Goal: Task Accomplishment & Management: Complete application form

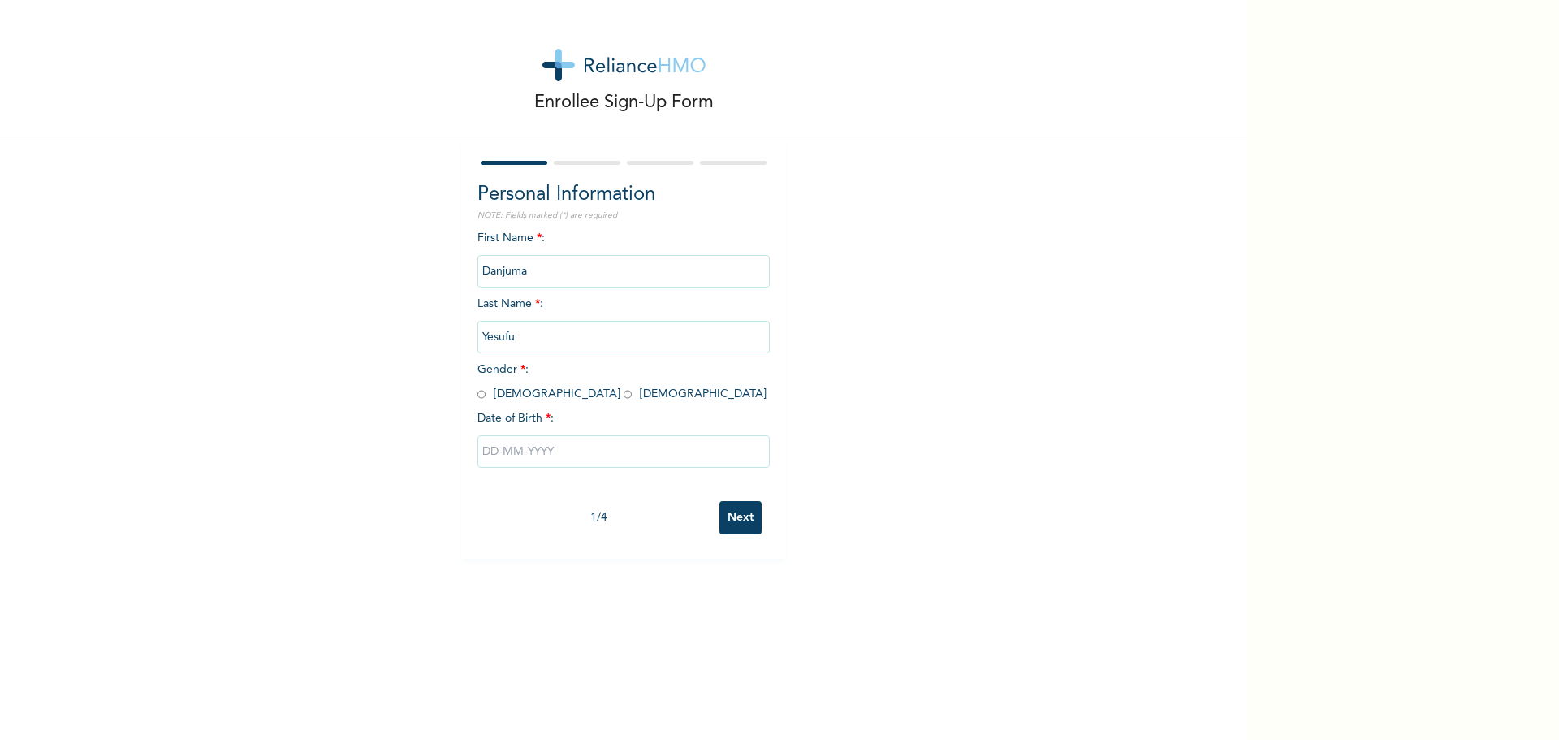
click at [477, 396] on input "radio" at bounding box center [481, 393] width 8 height 15
radio input "true"
click at [533, 442] on input "text" at bounding box center [623, 451] width 292 height 32
select select "9"
click at [660, 524] on select "2025 2024 2023 2022 2021 2020 2019 2018 2017 2016 2015 2014 2013 2012 2011 2010…" at bounding box center [670, 515] width 57 height 32
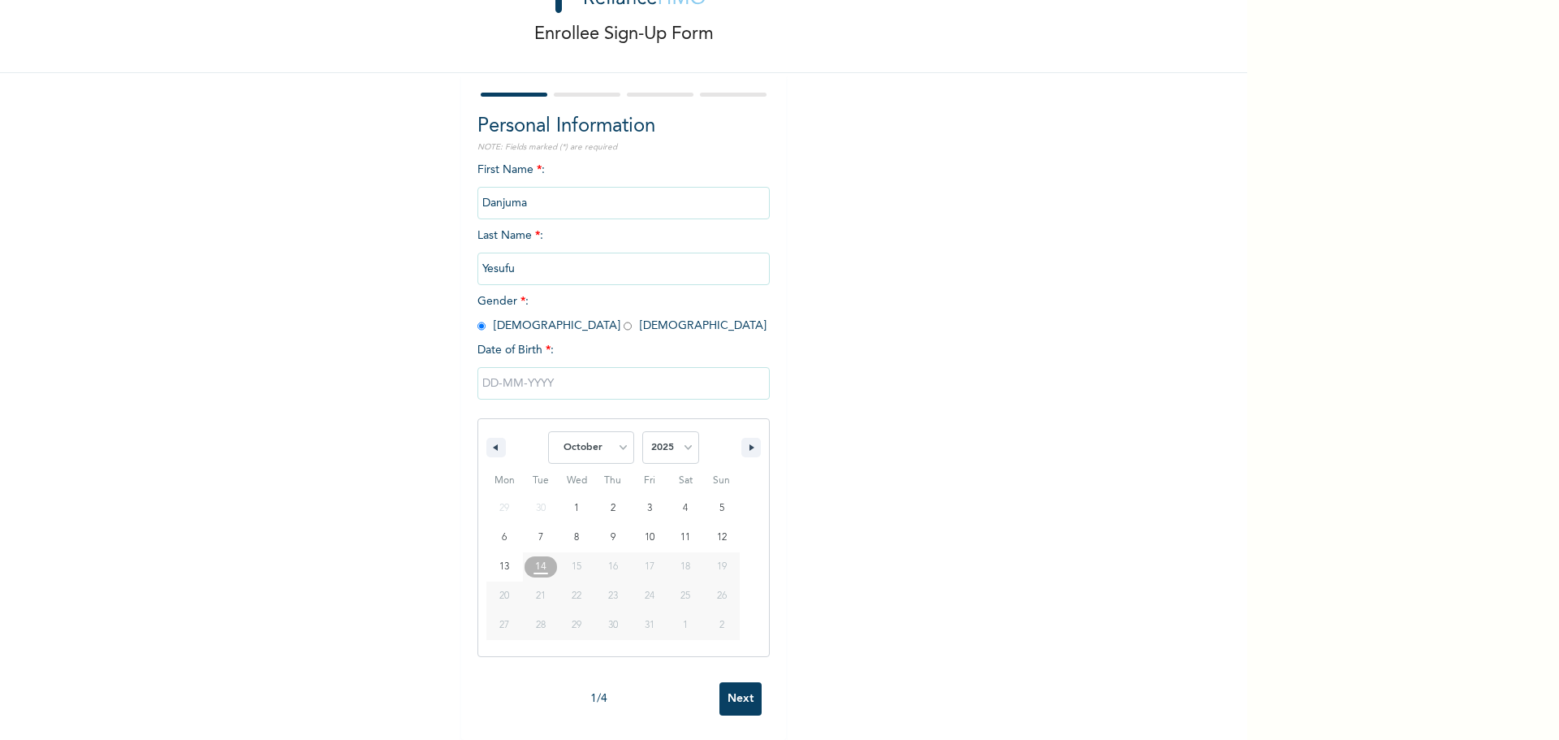
scroll to position [75, 0]
click at [658, 440] on select "2025 2024 2023 2022 2021 2020 2019 2018 2017 2016 2015 2014 2013 2012 2011 2010…" at bounding box center [670, 447] width 57 height 32
select select "1987"
click at [642, 431] on select "2025 2024 2023 2022 2021 2020 2019 2018 2017 2016 2015 2014 2013 2012 2011 2010…" at bounding box center [670, 447] width 57 height 32
click at [595, 447] on select "January February March April May June July August September October November De…" at bounding box center [591, 447] width 86 height 32
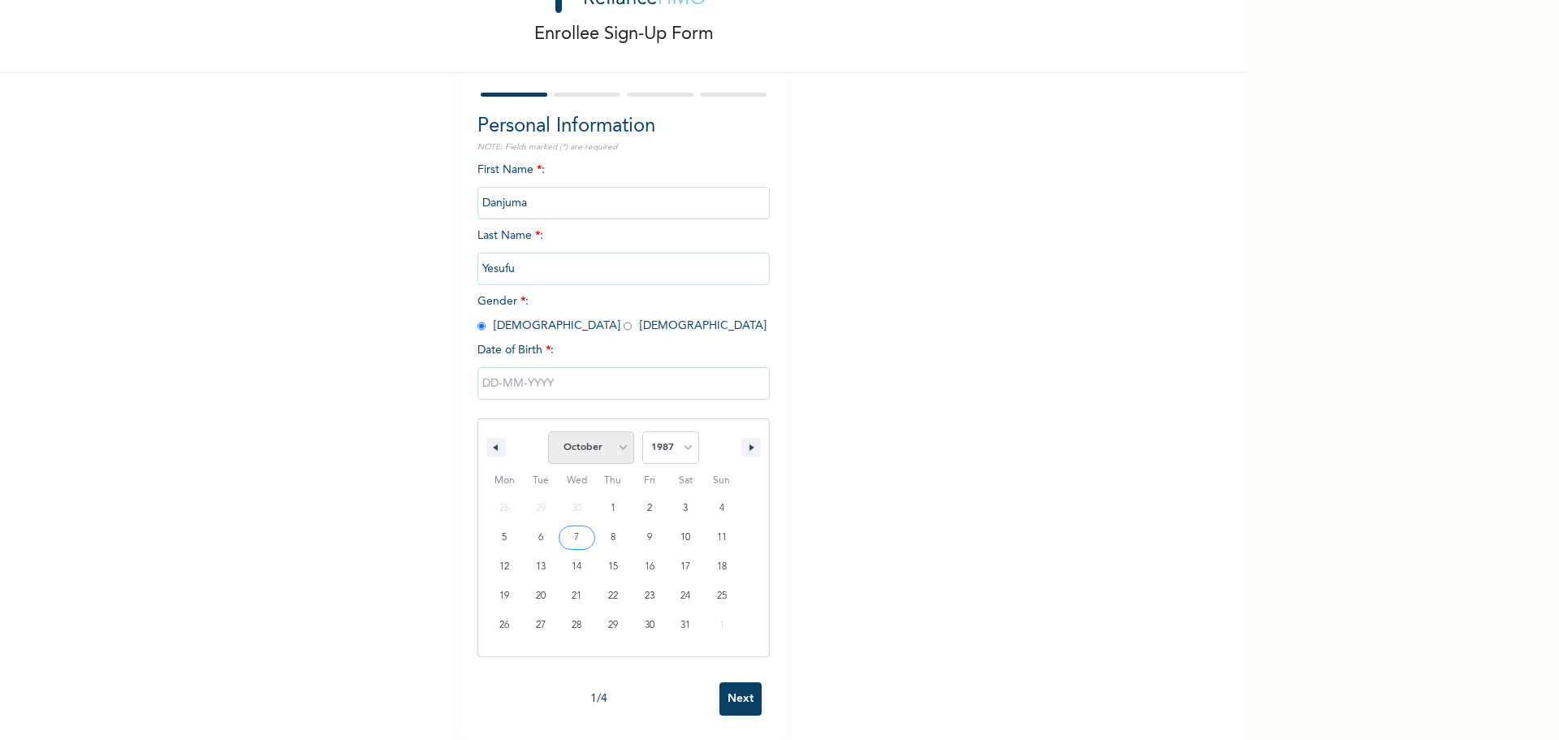
click at [595, 447] on select "January February March April May June July August September October November De…" at bounding box center [591, 447] width 86 height 32
select select "11"
click at [548, 431] on select "January February March April May June July August September October November De…" at bounding box center [591, 447] width 86 height 32
type input "[DATE]"
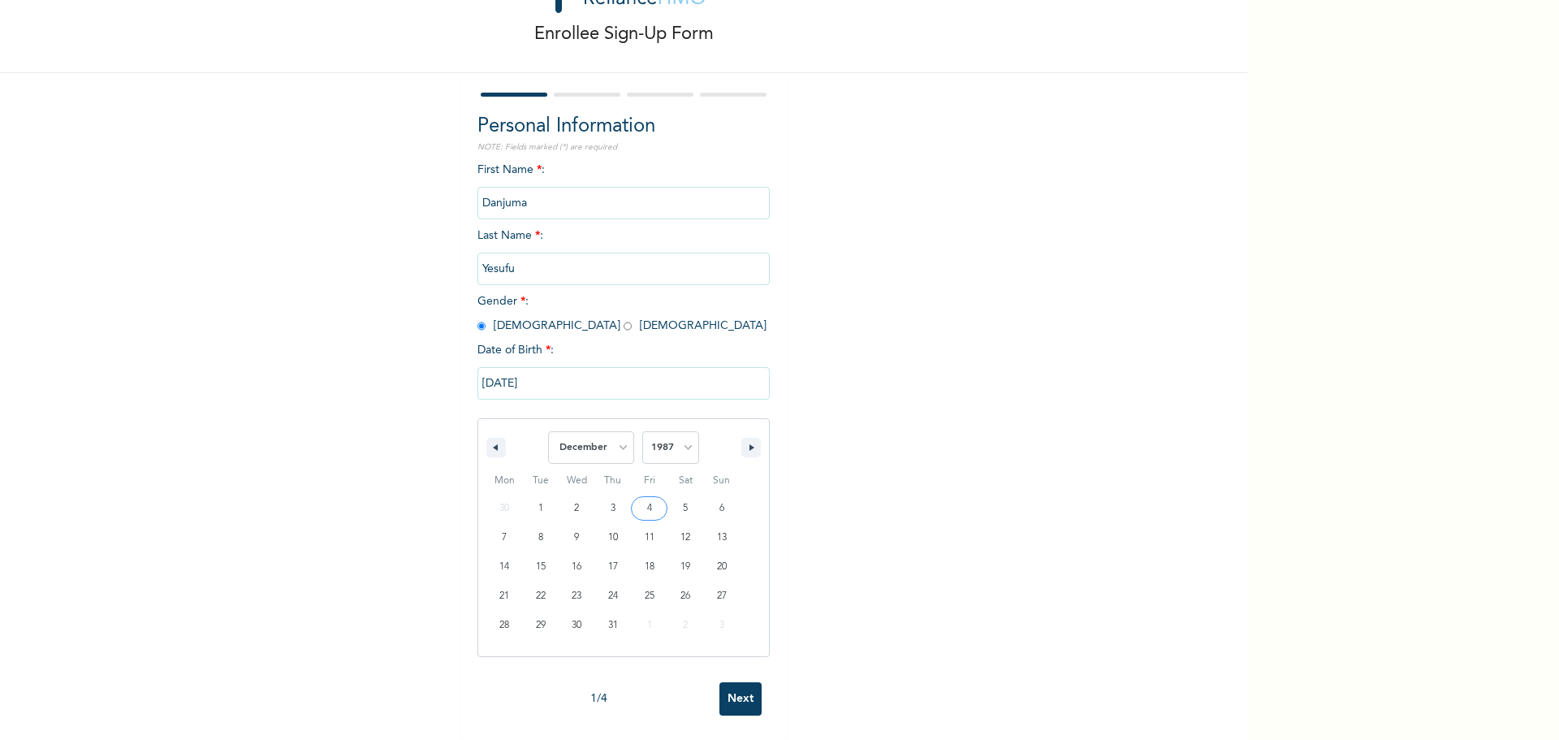
scroll to position [0, 0]
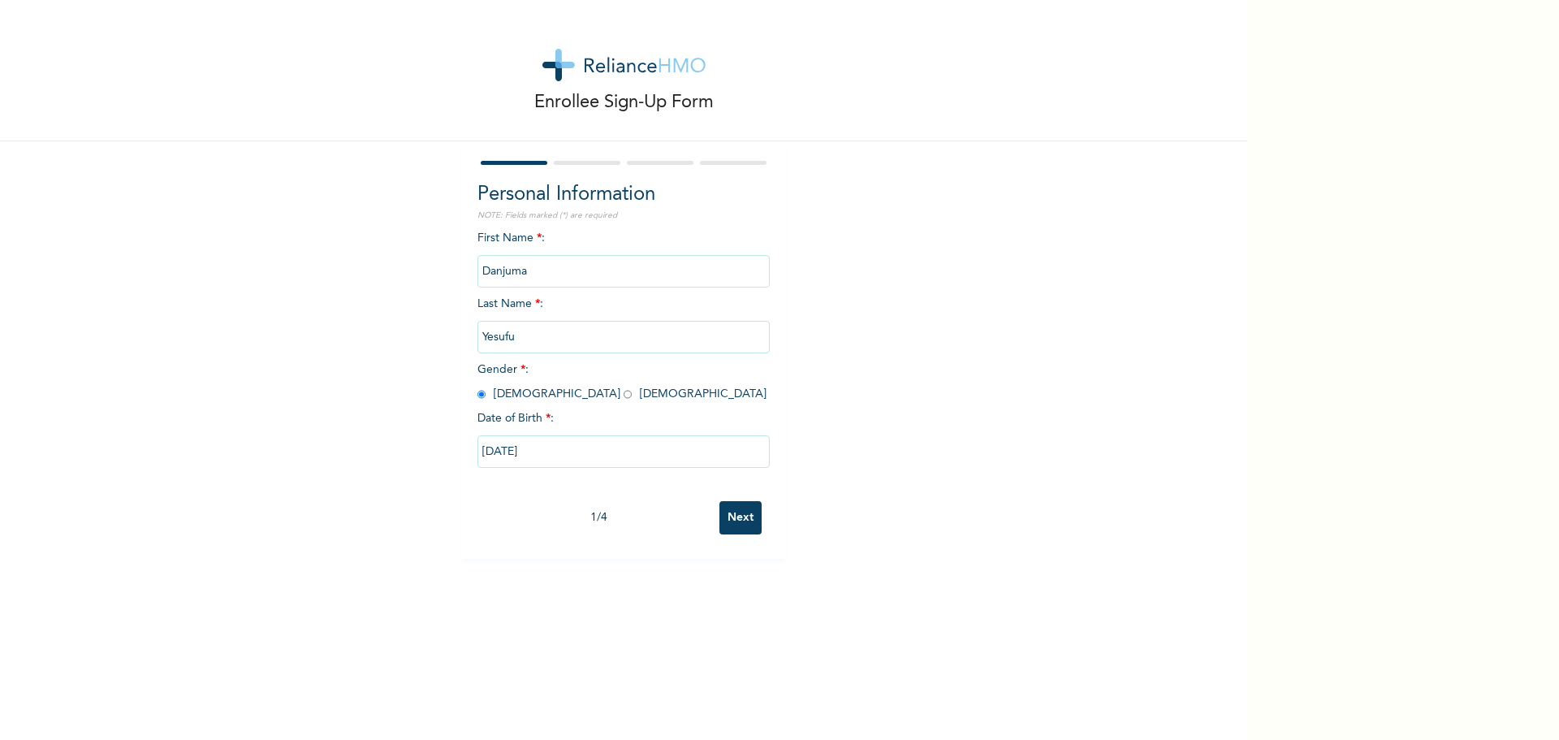
click at [727, 523] on input "Next" at bounding box center [740, 517] width 42 height 33
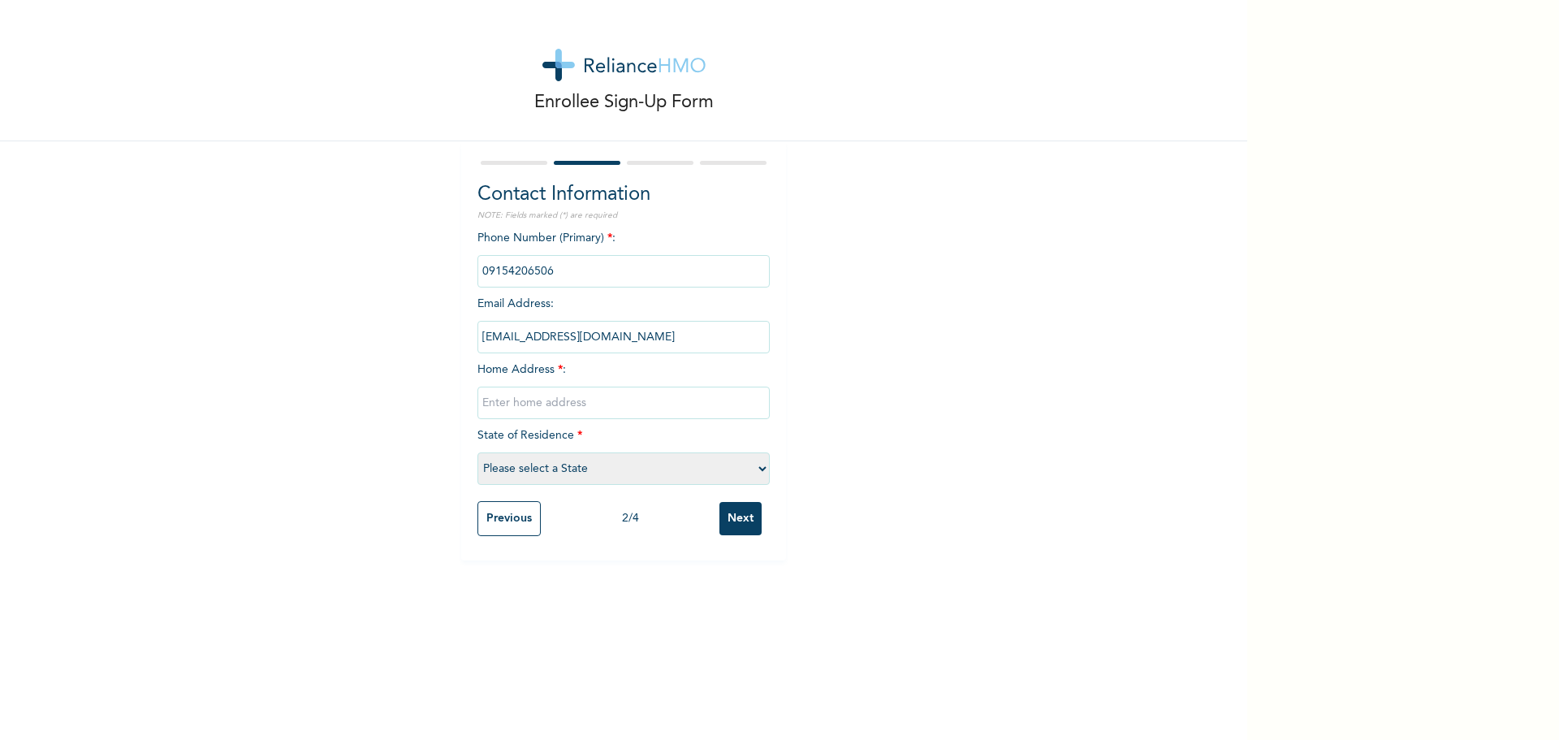
click at [580, 395] on input "text" at bounding box center [623, 402] width 292 height 32
type input "[STREET_ADDRESS]"
click at [1331, 257] on div "Enrollee Sign-Up Form Contact Information NOTE: Fields marked (*) are required …" at bounding box center [779, 370] width 1559 height 740
click at [1366, 298] on div "Enrollee Sign-Up Form Contact Information NOTE: Fields marked (*) are required …" at bounding box center [779, 370] width 1559 height 740
click at [1361, 300] on div "Enrollee Sign-Up Form Contact Information NOTE: Fields marked (*) are required …" at bounding box center [779, 370] width 1559 height 740
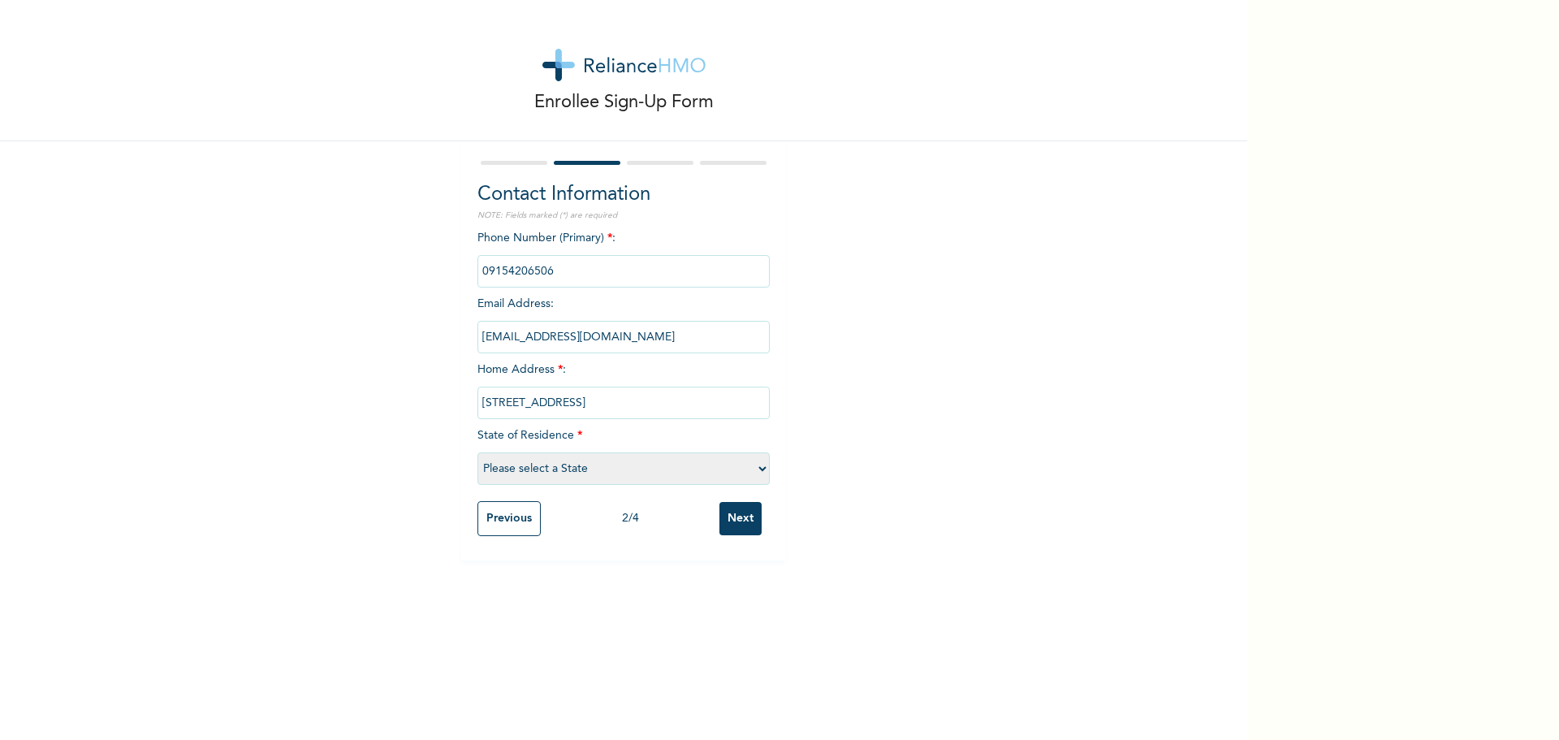
click at [1385, 183] on div "Enrollee Sign-Up Form Contact Information NOTE: Fields marked (*) are required …" at bounding box center [779, 370] width 1559 height 740
click at [1346, 145] on div "Enrollee Sign-Up Form Contact Information NOTE: Fields marked (*) are required …" at bounding box center [779, 370] width 1559 height 740
click at [1342, 146] on div "Enrollee Sign-Up Form Contact Information NOTE: Fields marked (*) are required …" at bounding box center [779, 370] width 1559 height 740
click at [628, 474] on select "Please select a State [PERSON_NAME] (FCT) [PERSON_NAME] Ibom [GEOGRAPHIC_DATA] …" at bounding box center [623, 468] width 292 height 32
select select "25"
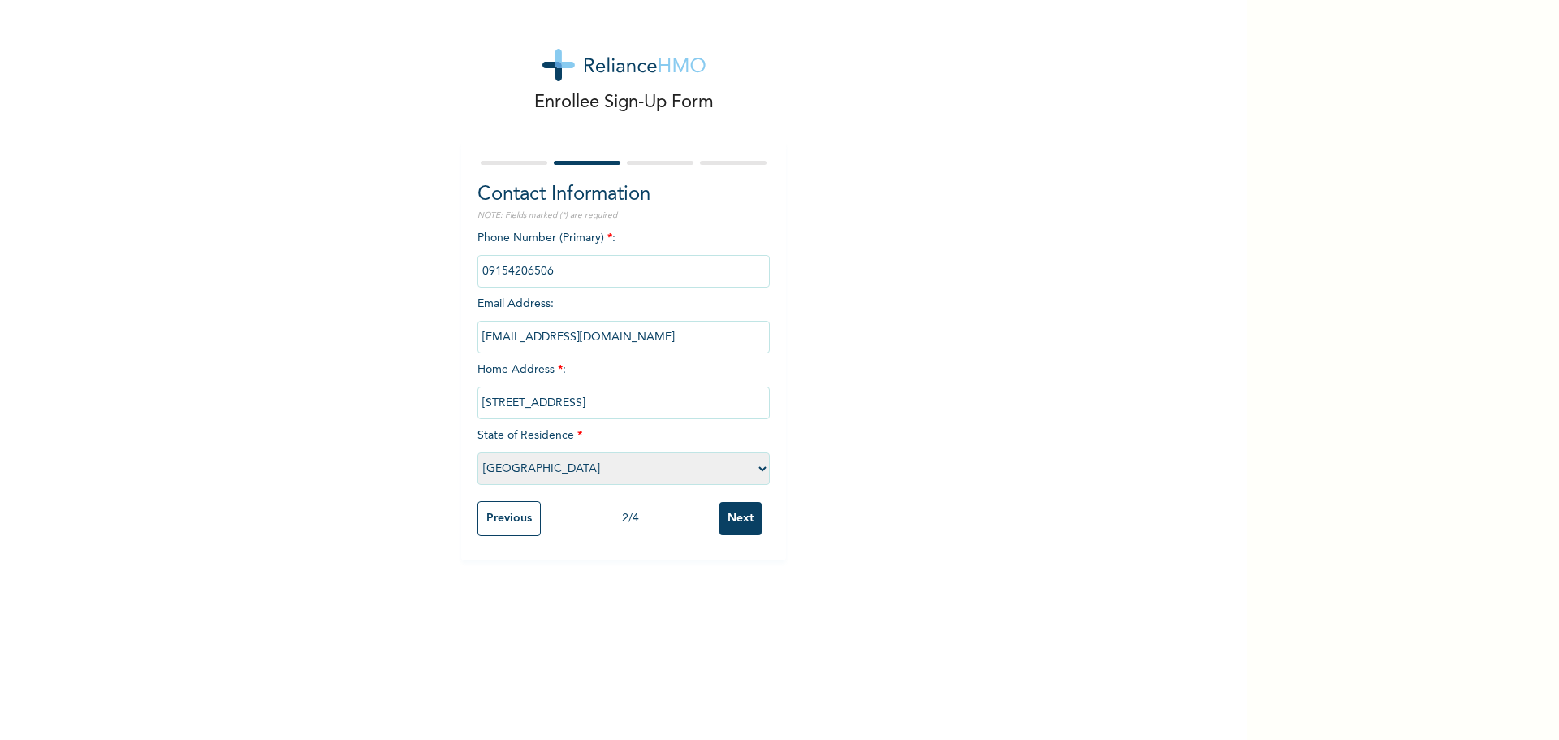
click at [477, 452] on select "Please select a State [PERSON_NAME] (FCT) [PERSON_NAME] Ibom [GEOGRAPHIC_DATA] …" at bounding box center [623, 468] width 292 height 32
click at [649, 407] on input "[STREET_ADDRESS]" at bounding box center [623, 402] width 292 height 32
type input "[STREET_ADDRESS][PERSON_NAME]"
click at [726, 518] on input "Next" at bounding box center [740, 518] width 42 height 33
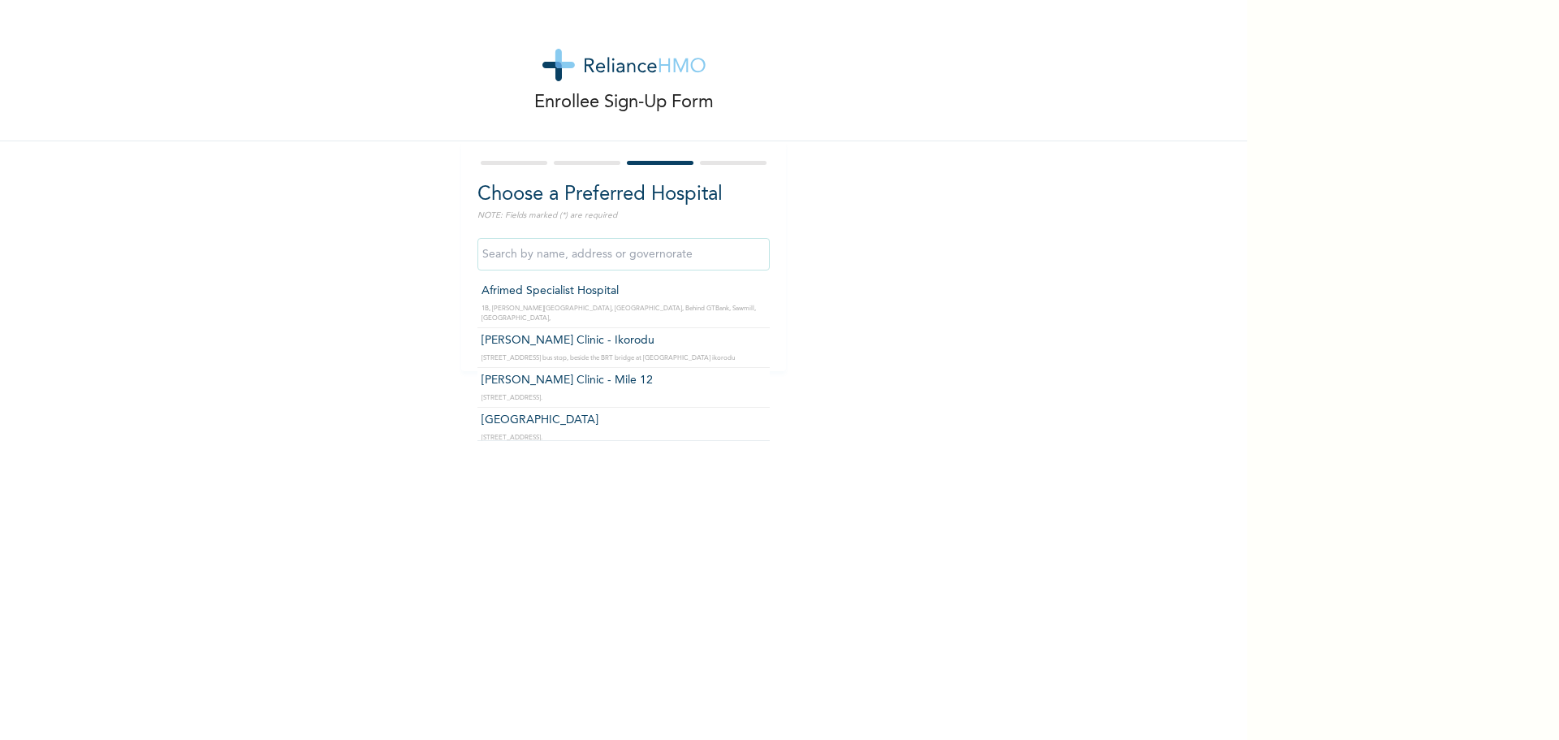
click at [617, 257] on input "text" at bounding box center [623, 254] width 292 height 32
type input "r"
paste input "[GEOGRAPHIC_DATA]"
type input "s"
type input "l"
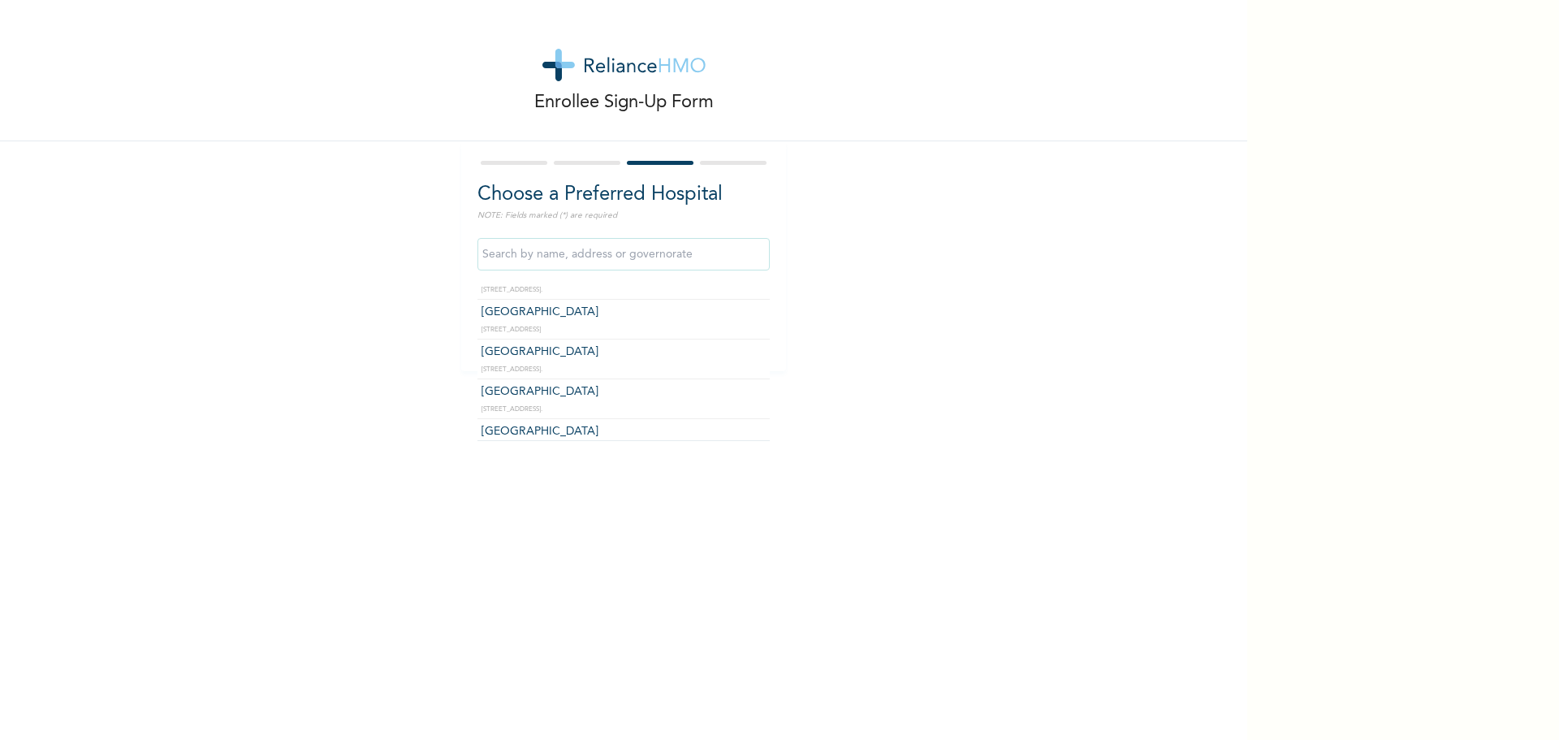
scroll to position [358, 0]
type input "[GEOGRAPHIC_DATA]"
